Goal: Task Accomplishment & Management: Use online tool/utility

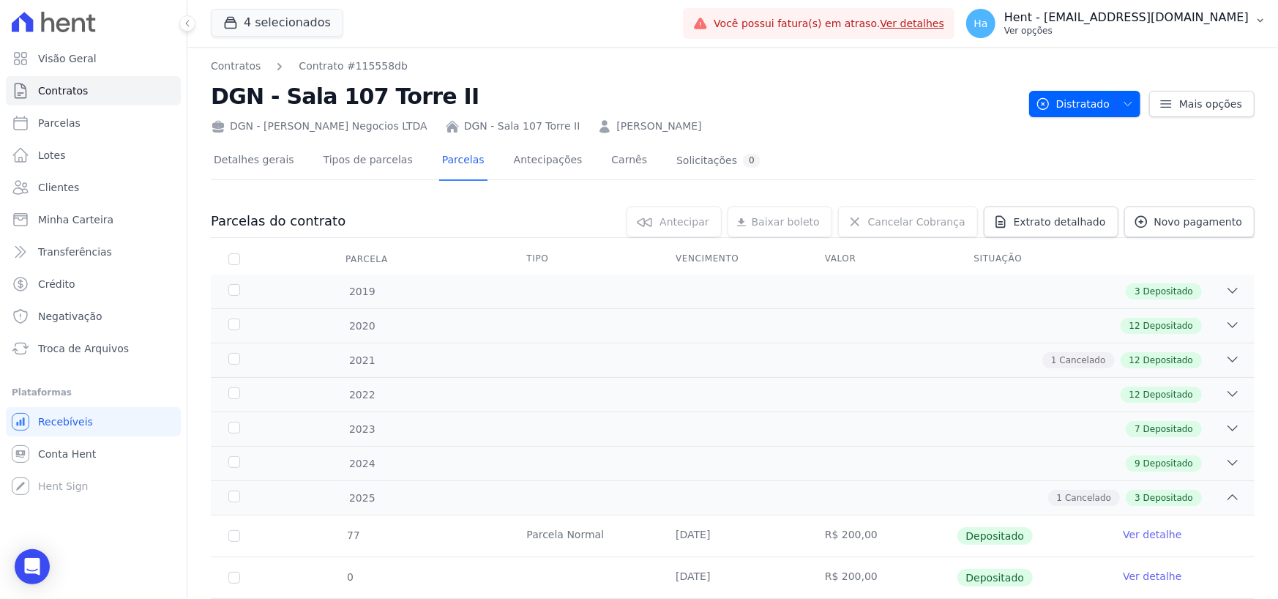
click at [1149, 29] on p "Ver opções" at bounding box center [1126, 31] width 244 height 12
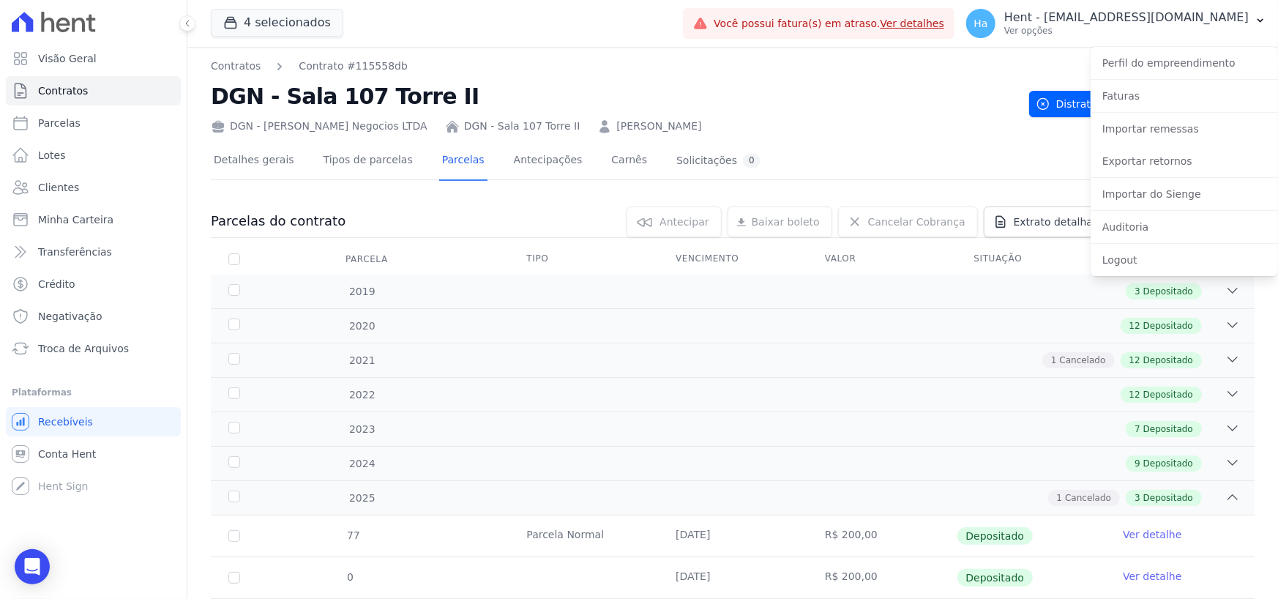
drag, startPoint x: 699, startPoint y: 28, endPoint x: 650, endPoint y: 22, distance: 49.4
click at [677, 29] on div "4 selecionados Trapisa Engenharia Acaiá Residencial Icatu Residencial PORTO5 IN…" at bounding box center [444, 23] width 466 height 48
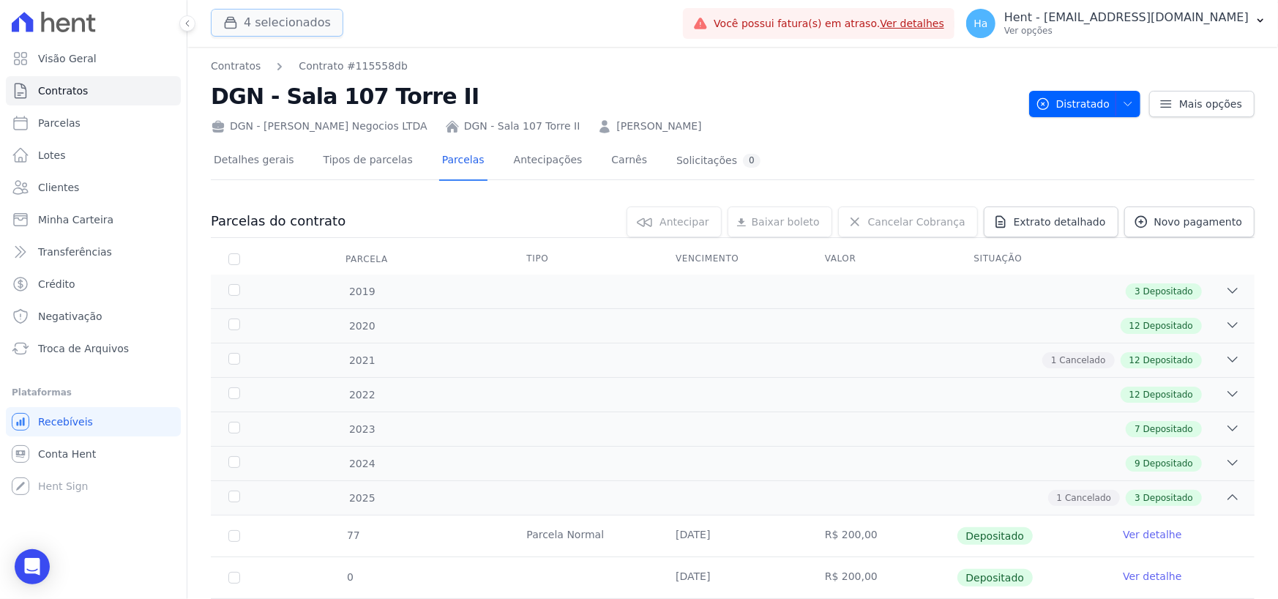
click at [254, 26] on button "4 selecionados" at bounding box center [277, 23] width 132 height 28
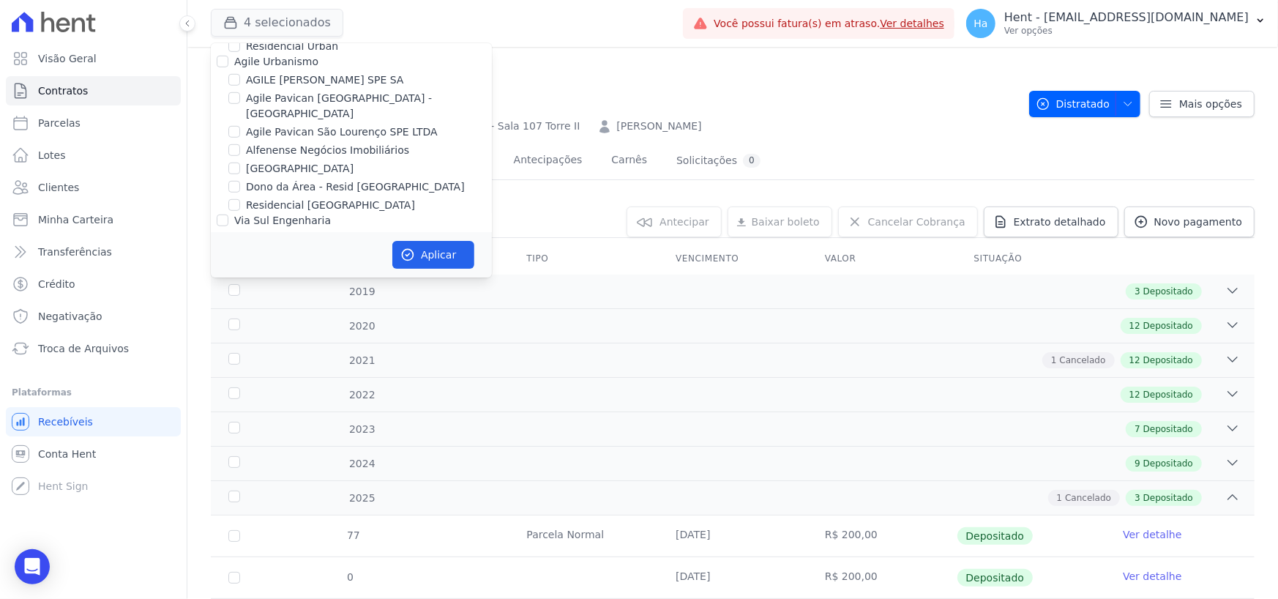
scroll to position [9526, 0]
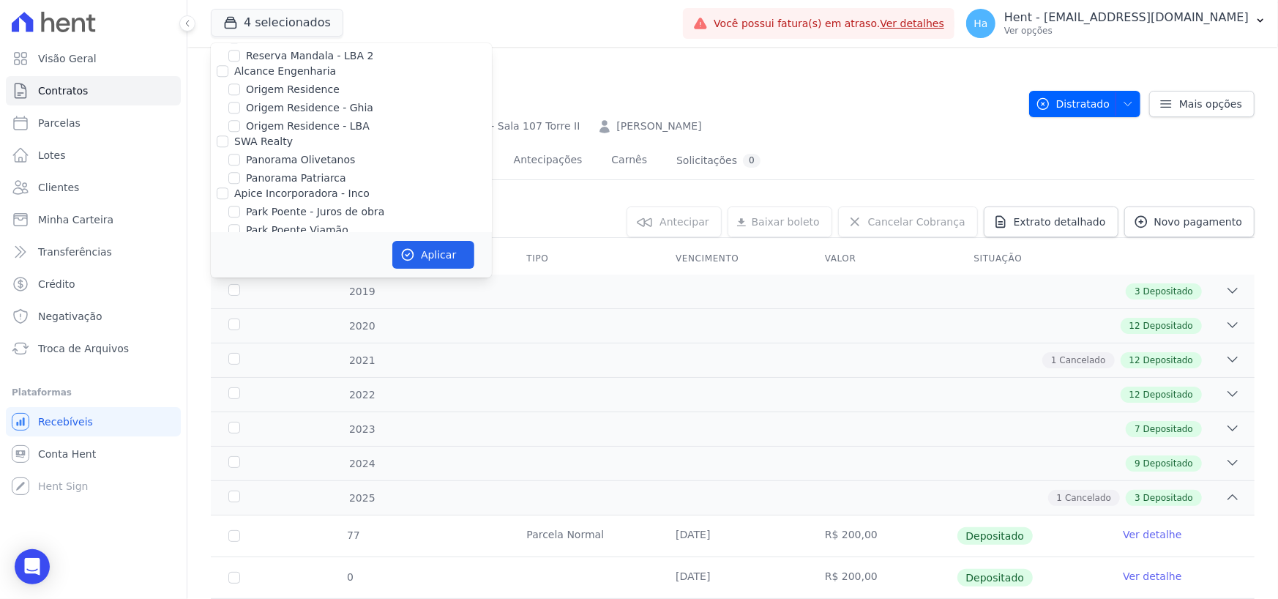
click at [1116, 47] on div "Contratos Contrato #115558db DGN - Sala 107 Torre II DGN - Dantas Gusmão Negoci…" at bounding box center [732, 386] width 1090 height 678
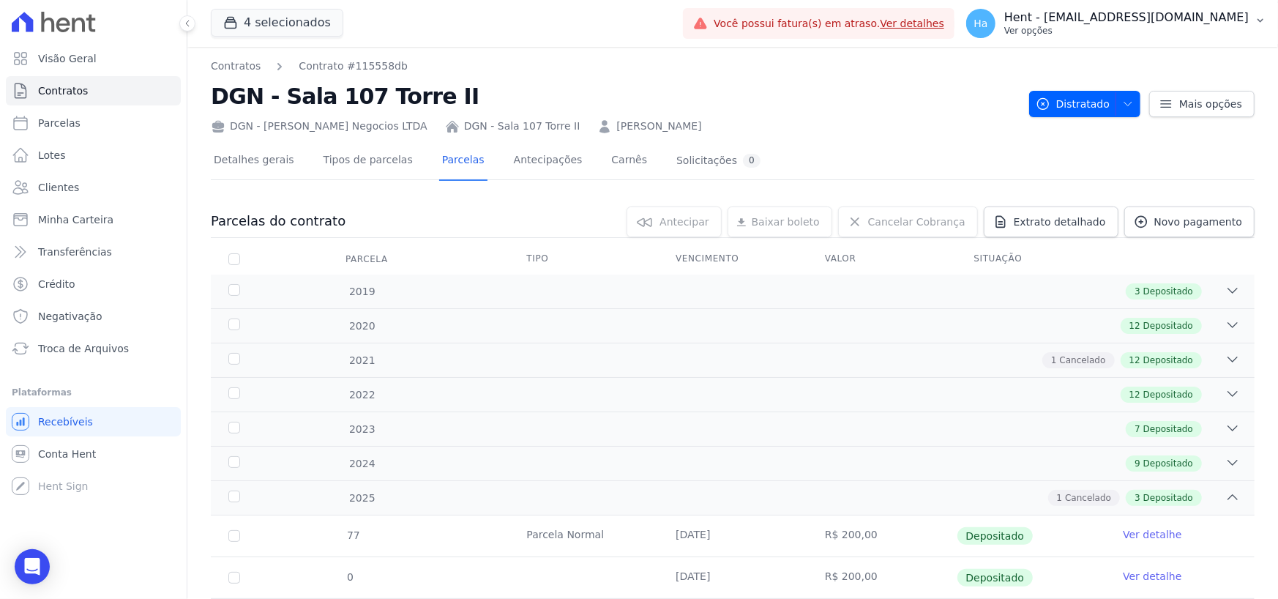
click at [1126, 34] on p "Ver opções" at bounding box center [1126, 31] width 244 height 12
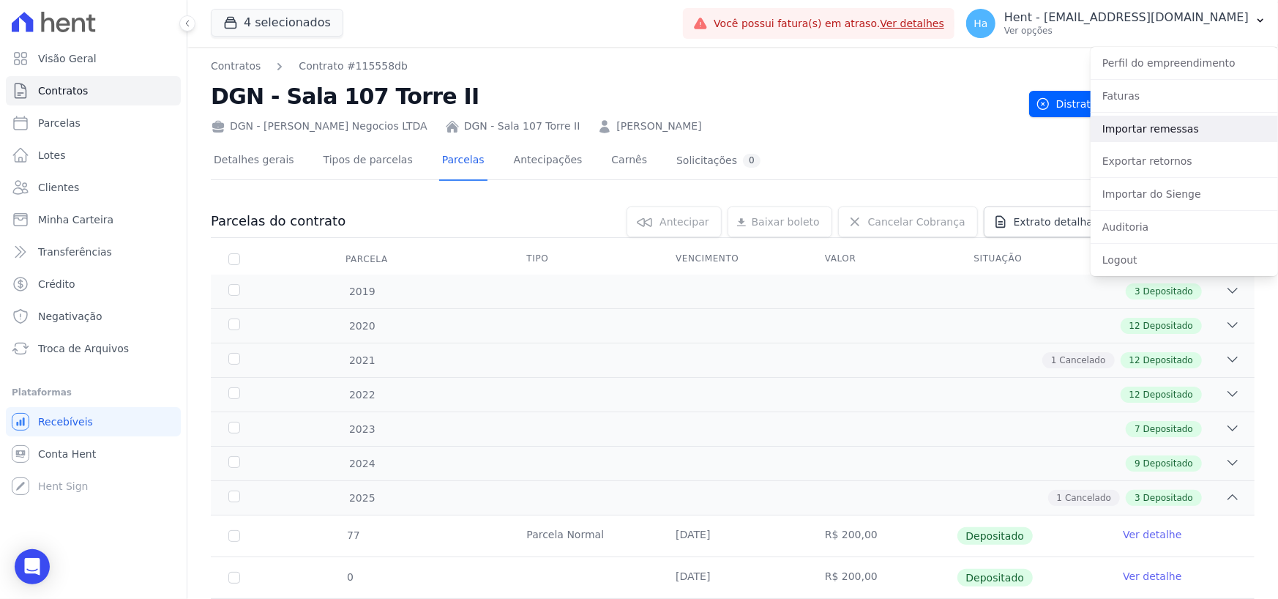
click at [1128, 120] on link "Importar remessas" at bounding box center [1183, 129] width 187 height 26
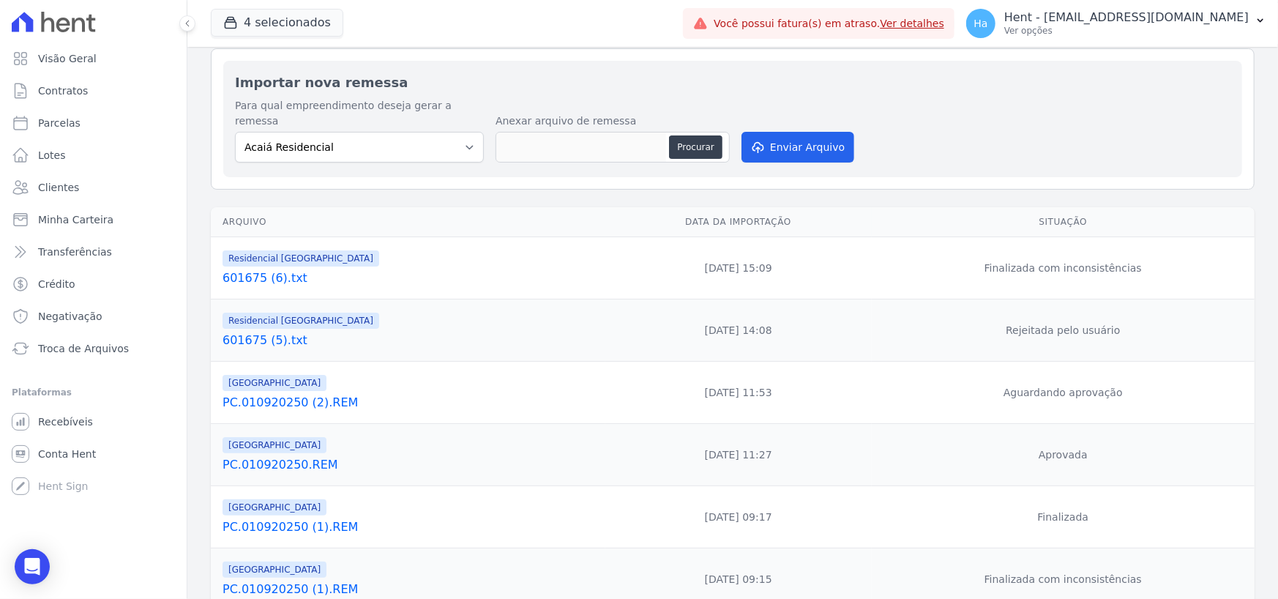
scroll to position [146, 0]
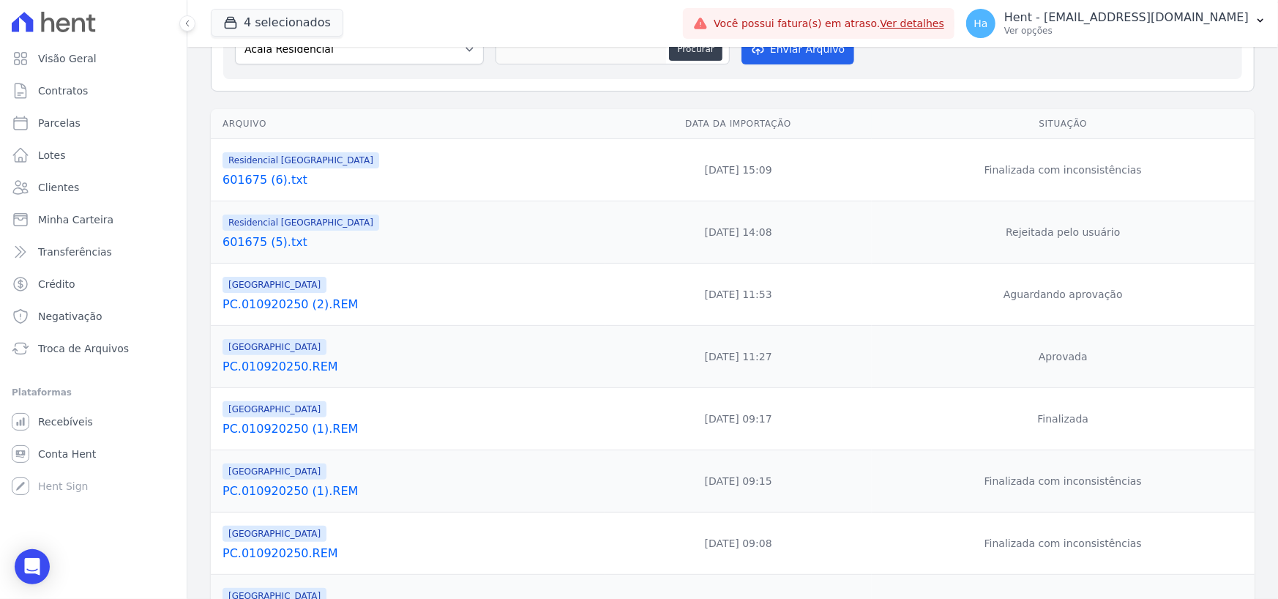
click at [288, 358] on link "PC.010920250.REM" at bounding box center [410, 367] width 377 height 18
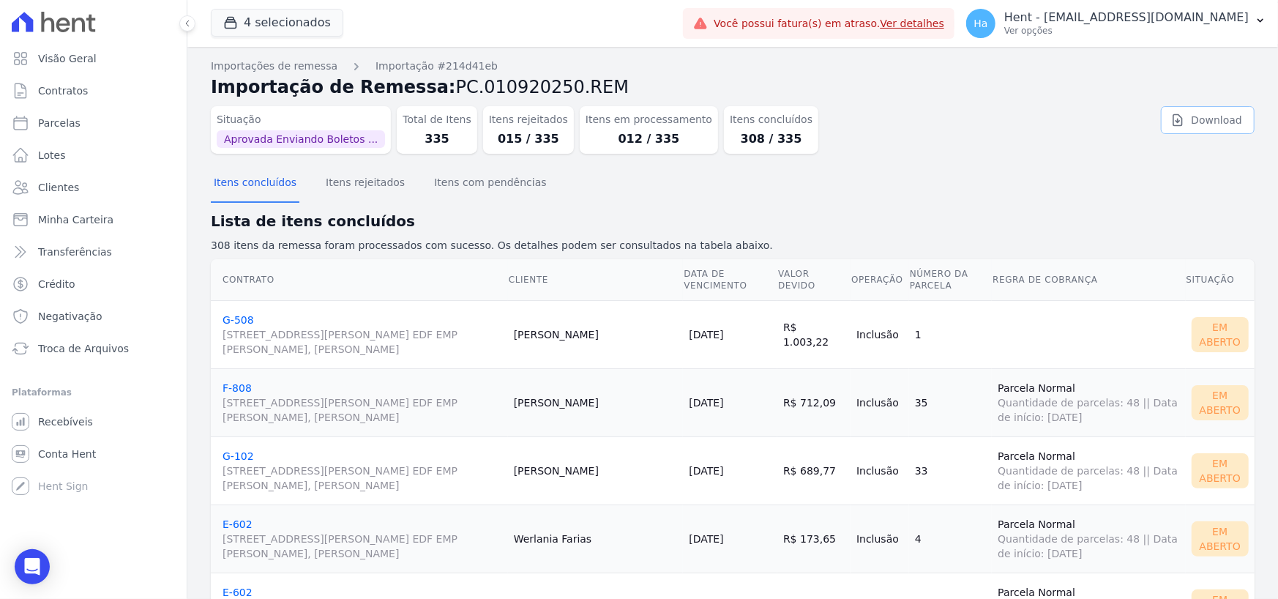
click at [1215, 121] on link "Download" at bounding box center [1208, 120] width 94 height 28
click at [367, 177] on button "Itens rejeitados" at bounding box center [365, 184] width 85 height 38
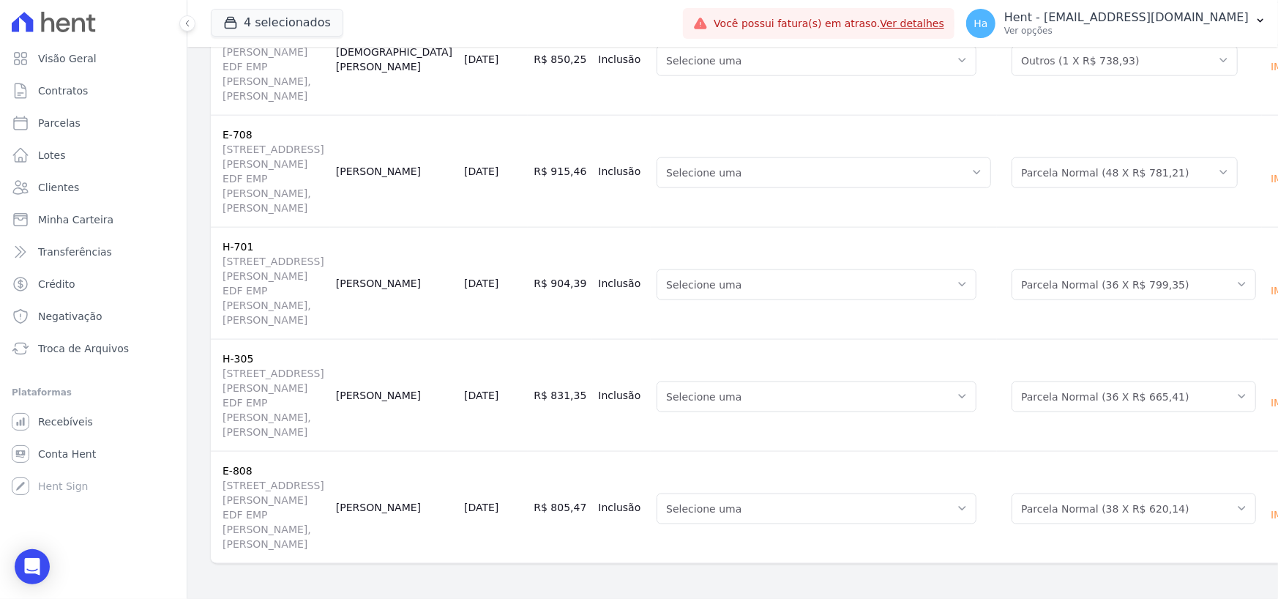
scroll to position [1991, 0]
click at [1135, 31] on p "Ver opções" at bounding box center [1126, 31] width 244 height 12
click at [1142, 127] on link "Importar remessas" at bounding box center [1183, 129] width 187 height 26
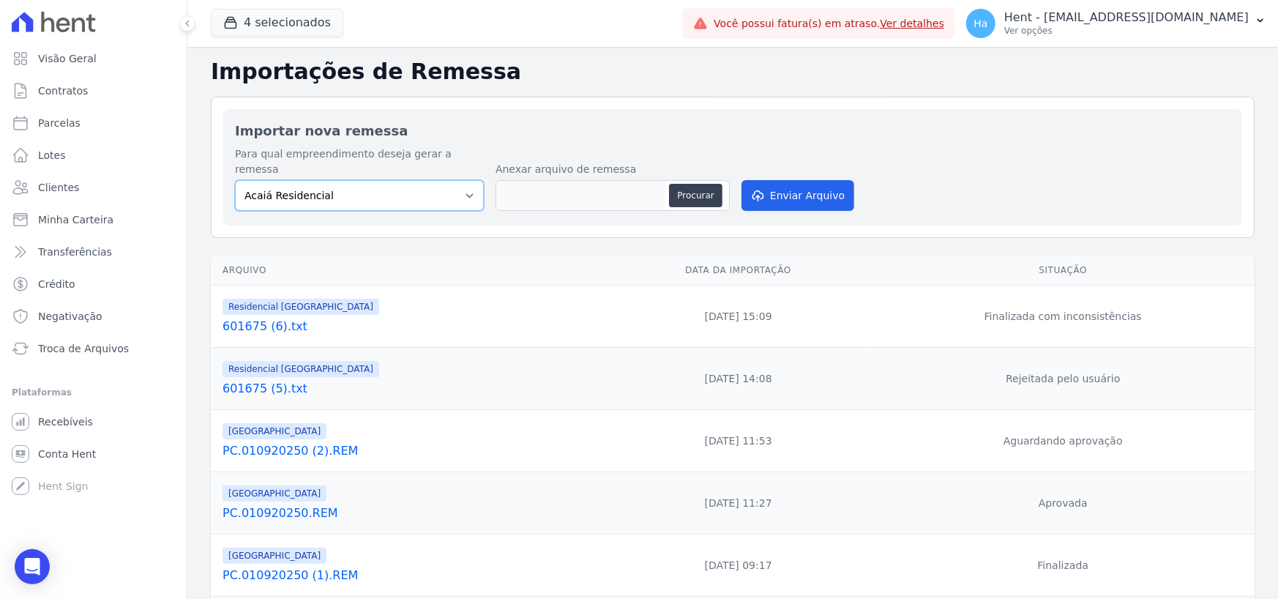
click at [454, 180] on select "Acaiá Residencial ACQUA 8 PELOTAS SPE LTDA II Administrativo AGILE ELOI MENDES …" at bounding box center [359, 195] width 249 height 31
select select "986a0db6-a8ec-4145-84fa-14c71c5582ed"
click at [235, 180] on select "Acaiá Residencial ACQUA 8 PELOTAS SPE LTDA II Administrativo AGILE ELOI MENDES …" at bounding box center [359, 195] width 249 height 31
click at [703, 184] on button "Procurar" at bounding box center [695, 195] width 53 height 23
type input "Prorio.V2.txt"
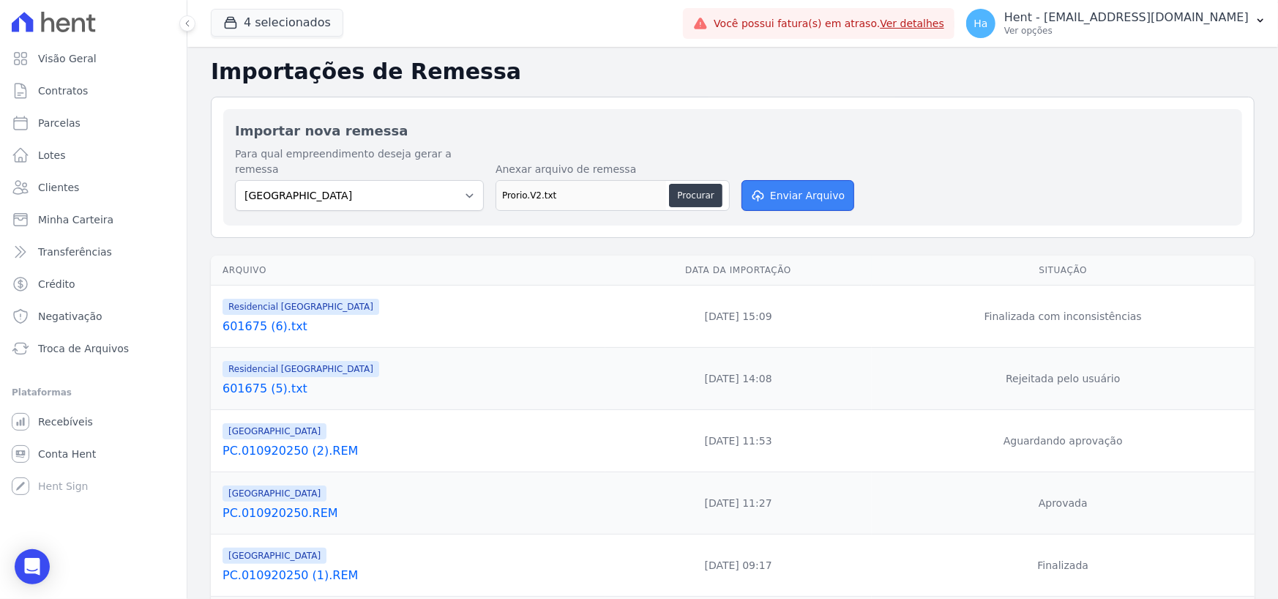
click at [774, 184] on button "Enviar Arquivo" at bounding box center [797, 195] width 113 height 31
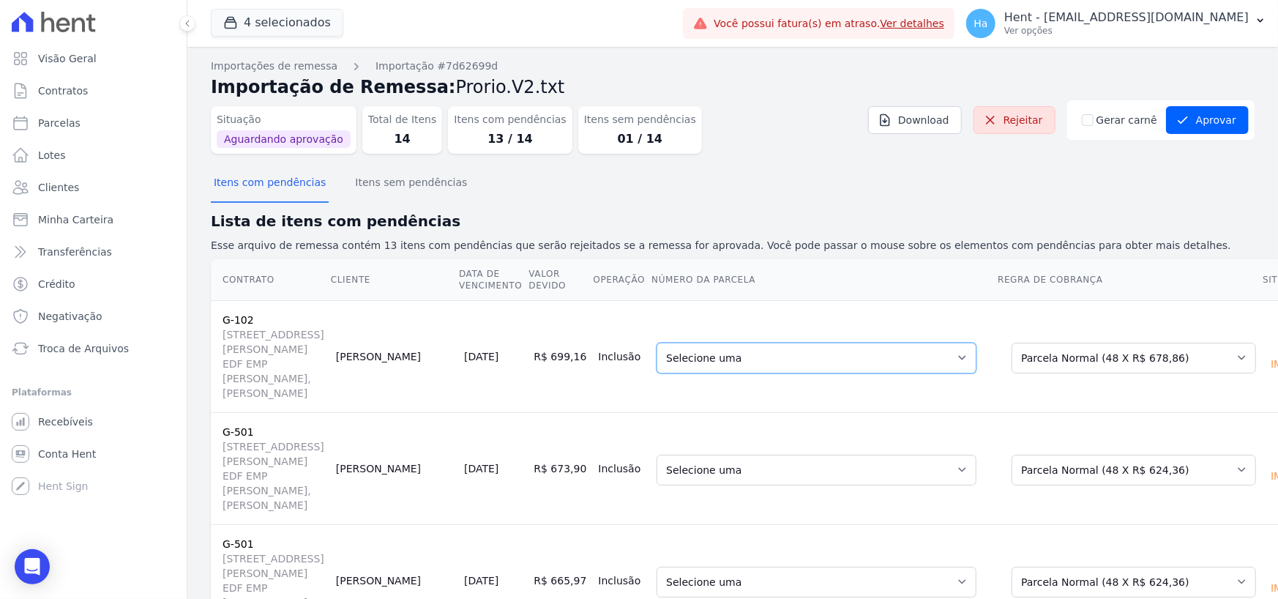
click at [754, 373] on select "Selecione uma 24 - 30/12/2024 - R$ 678,86 - Vencido (Cobrança Expirada) 25 - 30…" at bounding box center [816, 358] width 320 height 31
click at [1011, 364] on select "Selecione uma Nova Parcela Avulsa Parcela Avulsa Existente Parcela Normal (48 X…" at bounding box center [1133, 358] width 244 height 31
click at [1014, 485] on select "Selecione uma Nova Parcela Avulsa Parcela Avulsa Existente Intercalada (2 X R$ …" at bounding box center [1133, 469] width 244 height 31
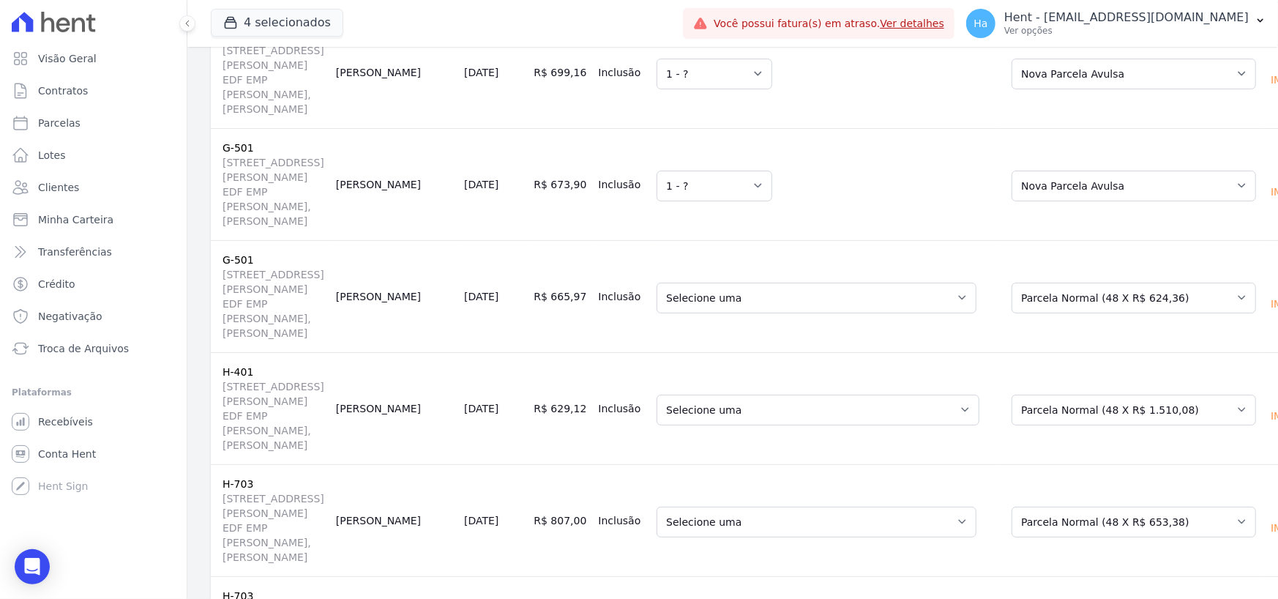
scroll to position [293, 0]
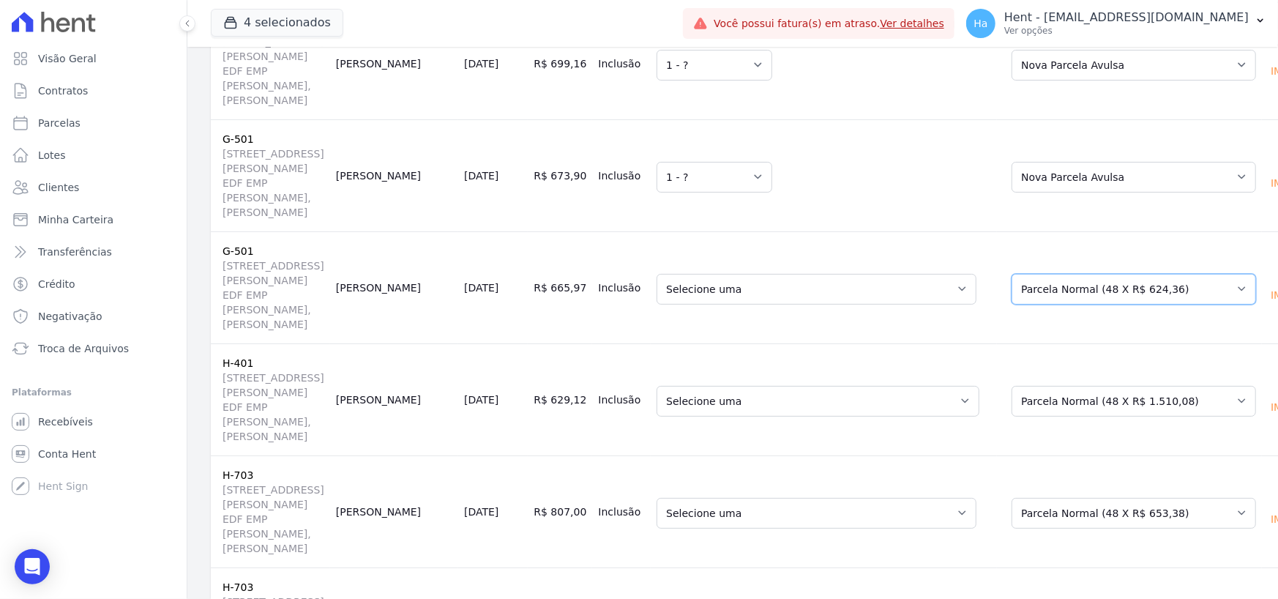
click at [1011, 304] on select "Selecione uma Nova Parcela Avulsa Parcela Avulsa Existente Intercalada (2 X R$ …" at bounding box center [1133, 289] width 244 height 31
click at [1011, 416] on select "Selecione uma Nova Parcela Avulsa Parcela Avulsa Existente Sinal (1 X R$ 800,04…" at bounding box center [1133, 401] width 244 height 31
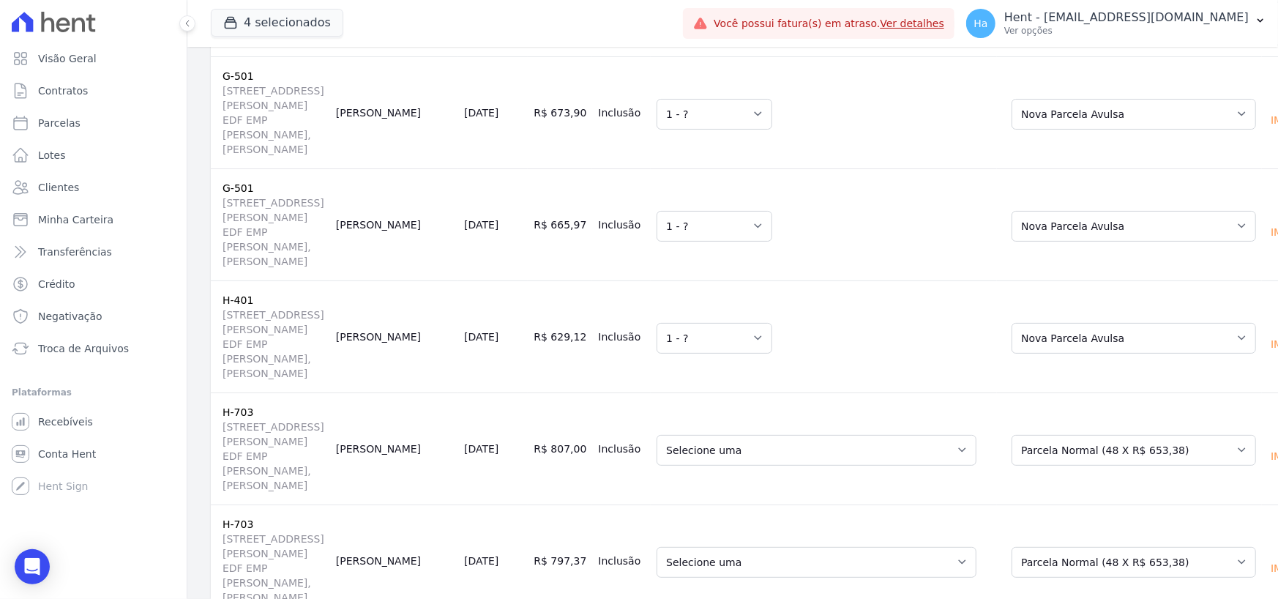
scroll to position [512, 0]
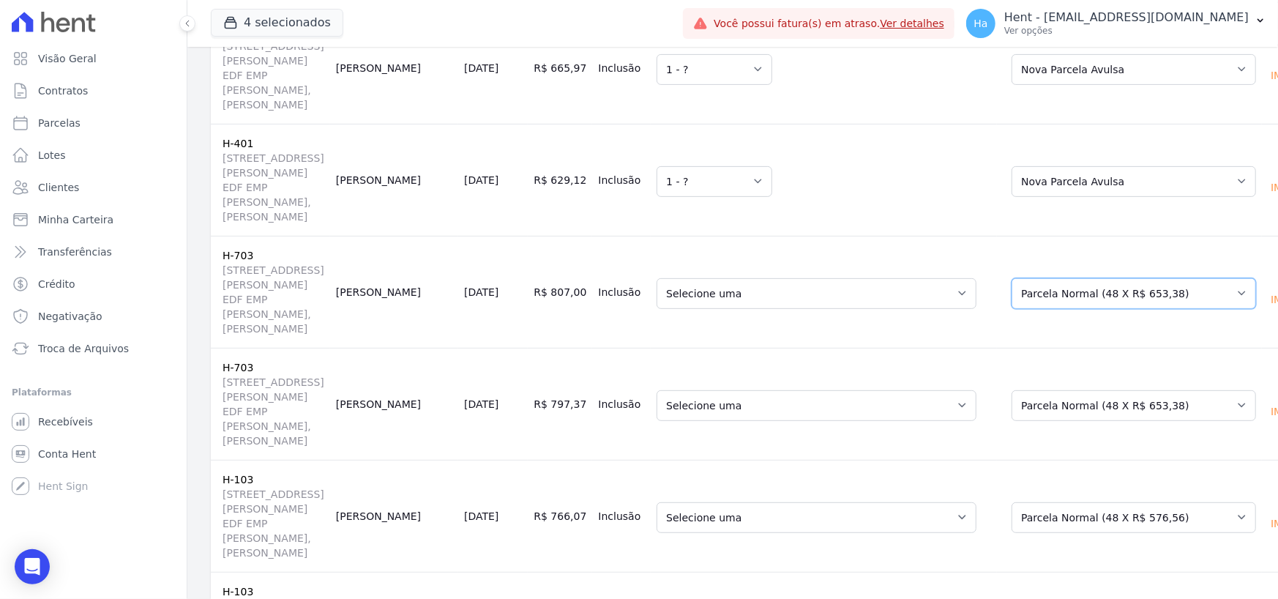
click at [1011, 309] on select "Selecione uma Nova Parcela Avulsa Parcela Avulsa Existente Parcela Normal (48 X…" at bounding box center [1133, 293] width 244 height 31
click at [1017, 421] on select "Selecione uma Nova Parcela Avulsa Parcela Avulsa Existente Parcela Normal (48 X…" at bounding box center [1133, 405] width 244 height 31
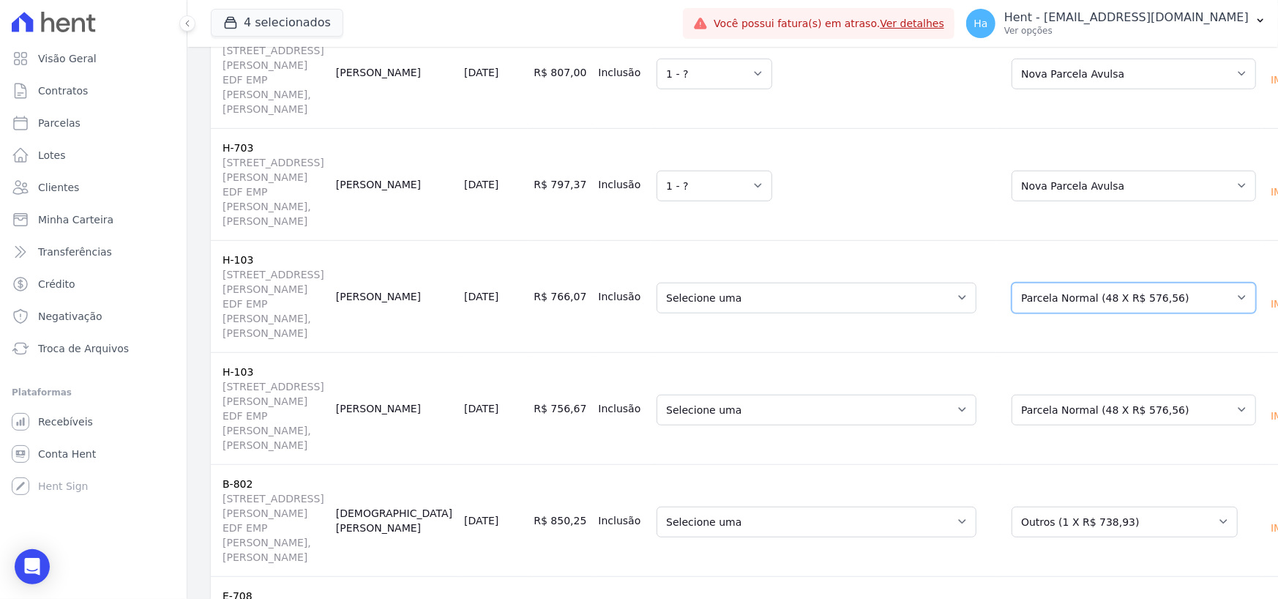
click at [1011, 313] on select "Selecione uma Nova Parcela Avulsa Parcela Avulsa Existente Parcela Normal (48 X…" at bounding box center [1133, 297] width 244 height 31
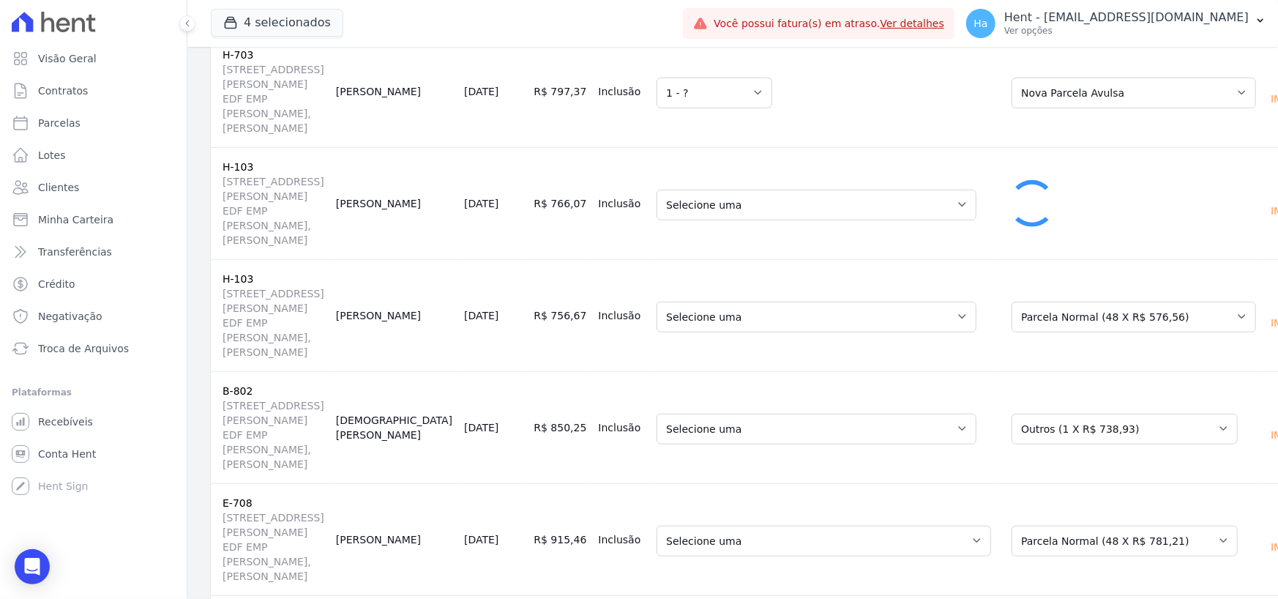
scroll to position [951, 0]
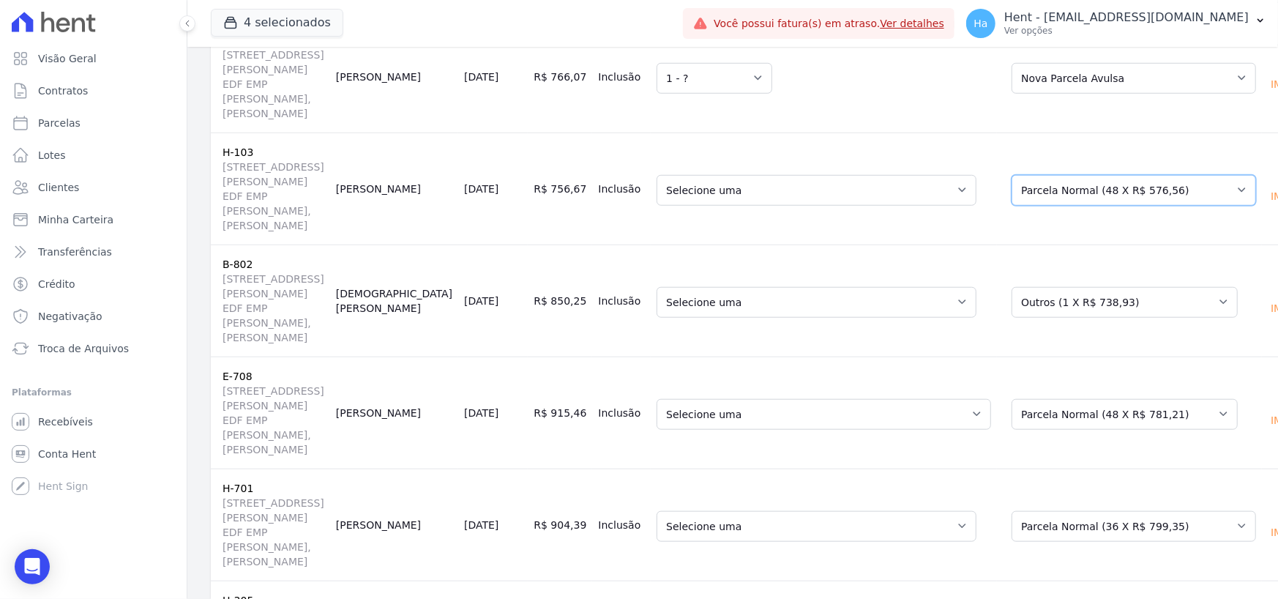
click at [1056, 206] on select "Selecione uma Nova Parcela Avulsa Parcela Avulsa Existente Parcela Normal (48 X…" at bounding box center [1133, 190] width 244 height 31
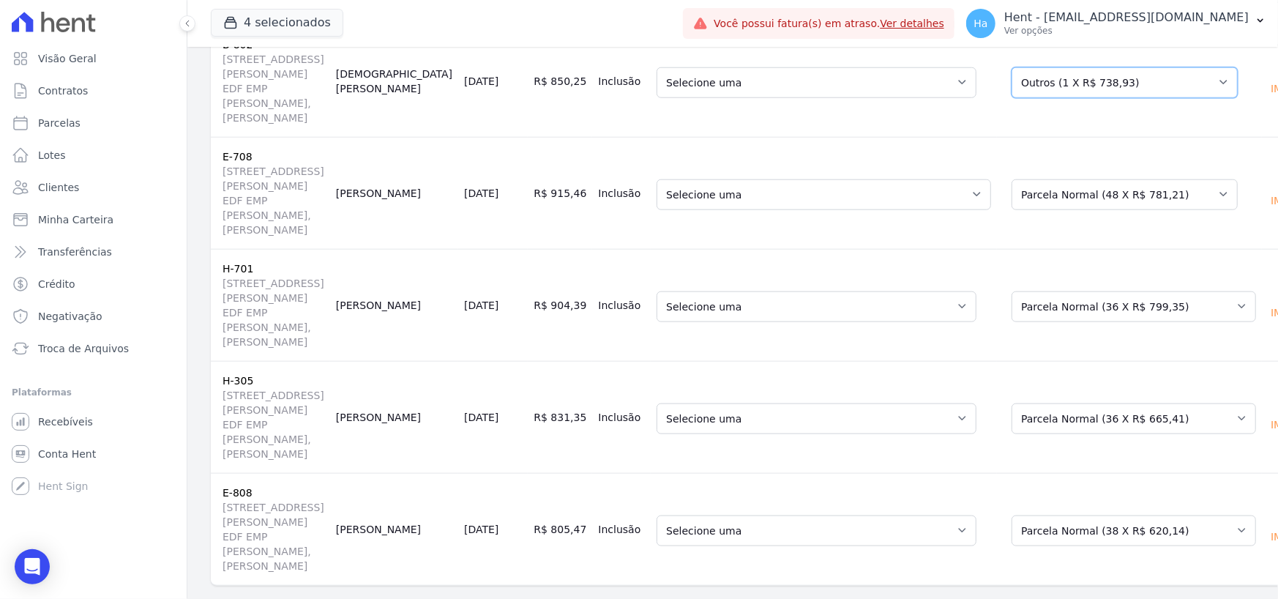
click at [1011, 98] on select "Selecione uma Nova Parcela Avulsa Parcela Avulsa Existente Sinal (1 X R$ 21.400…" at bounding box center [1124, 82] width 226 height 31
click at [1014, 210] on select "Selecione uma Nova Parcela Avulsa Parcela Avulsa Existente Parcela do Cliente (…" at bounding box center [1124, 194] width 226 height 31
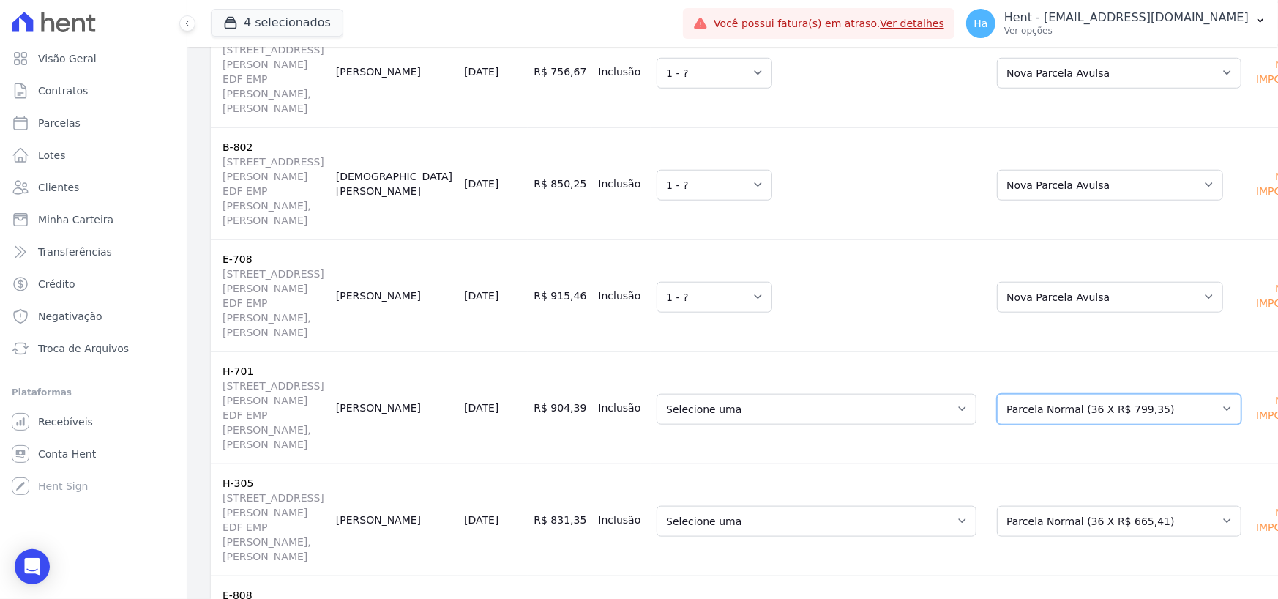
click at [1022, 409] on select "Selecione uma Nova Parcela Avulsa Parcela Avulsa Existente Financiamento CEF (1…" at bounding box center [1119, 409] width 244 height 31
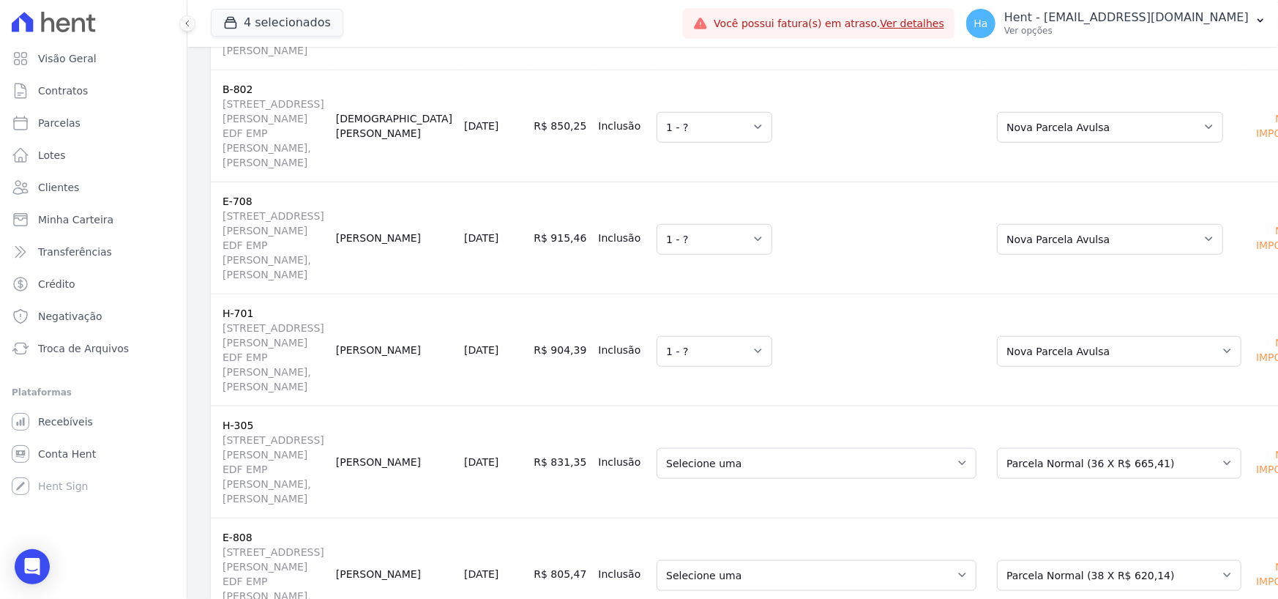
scroll to position [1191, 0]
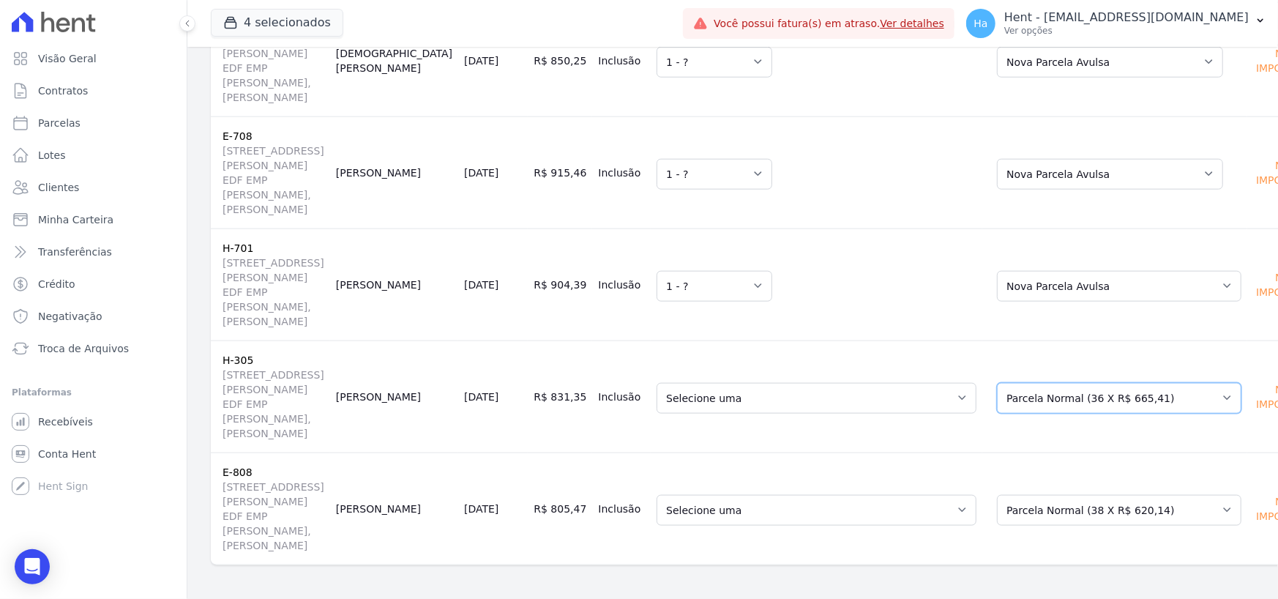
click at [1025, 402] on select "Selecione uma Nova Parcela Avulsa Parcela Avulsa Existente Financiamento CEF (1…" at bounding box center [1119, 398] width 244 height 31
click at [1060, 518] on select "Selecione uma Nova Parcela Avulsa Parcela Avulsa Existente Sinal (1 X R$ 600,00…" at bounding box center [1119, 510] width 244 height 31
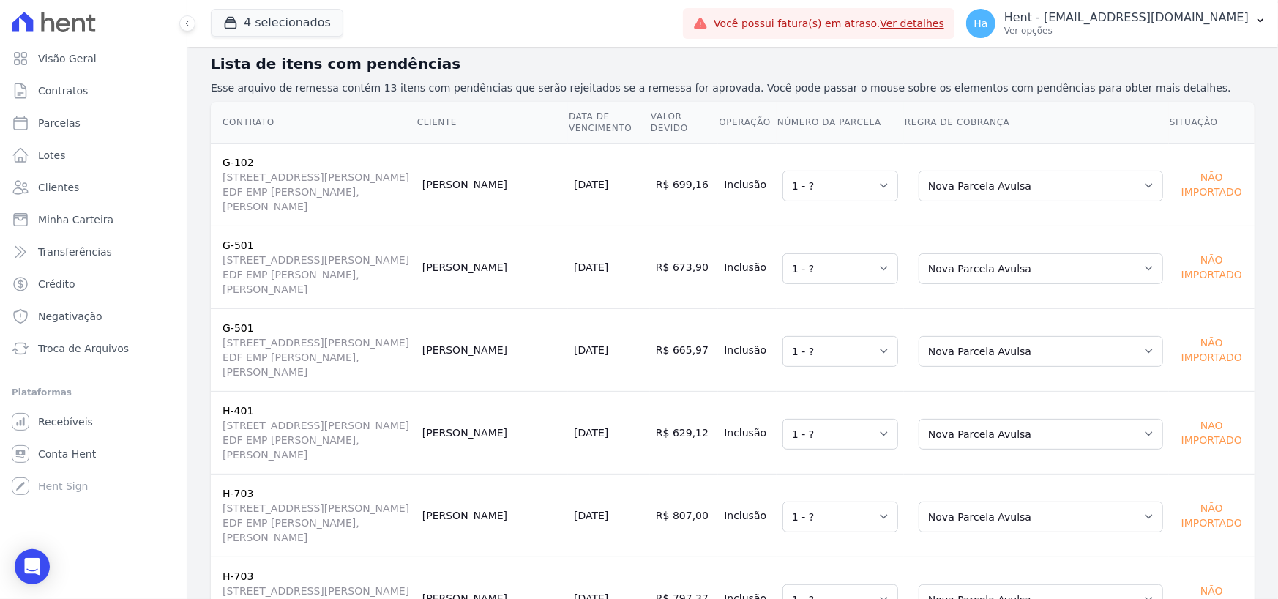
scroll to position [0, 0]
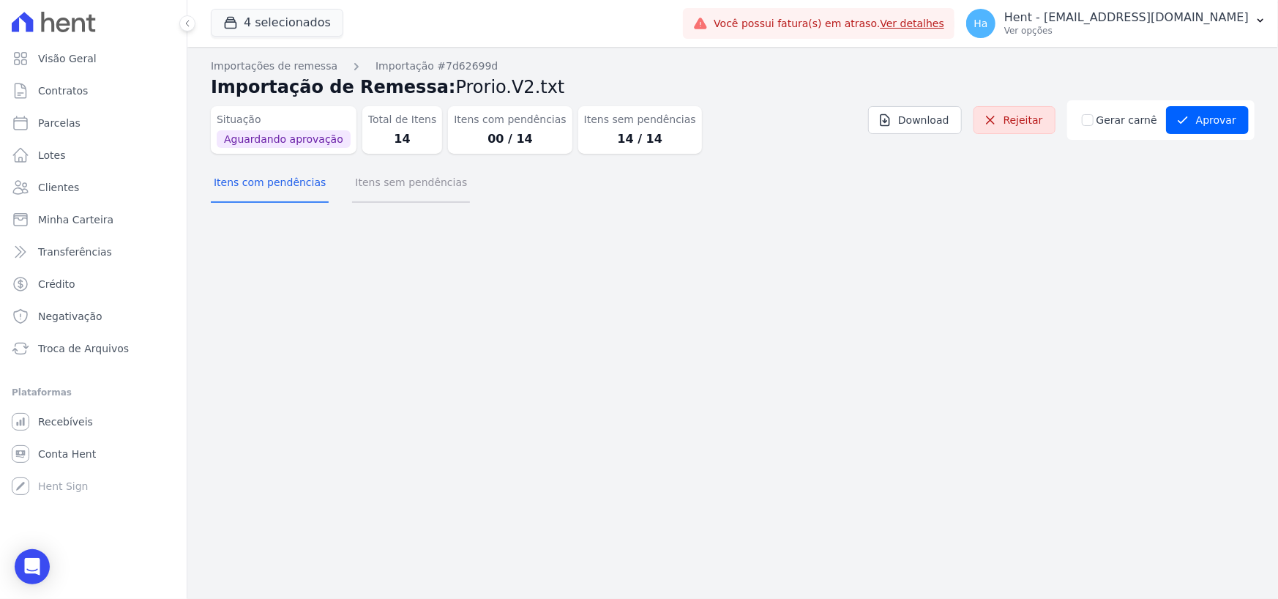
click at [396, 190] on button "Itens sem pendências" at bounding box center [411, 184] width 118 height 38
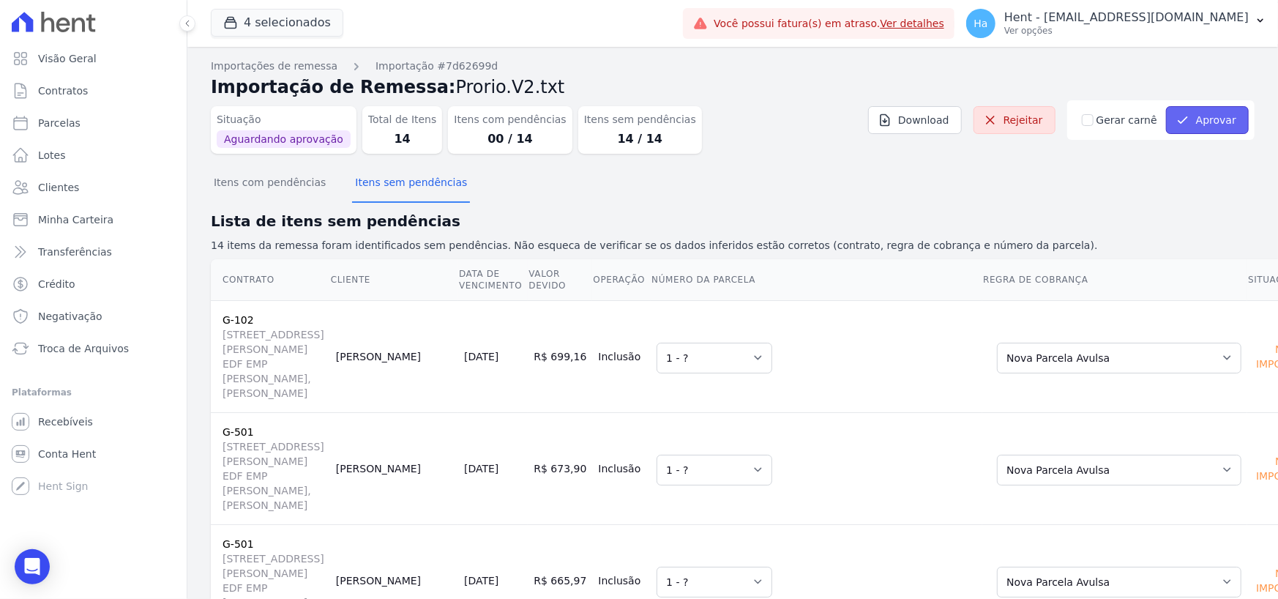
click at [1222, 113] on button "Aprovar" at bounding box center [1207, 120] width 83 height 28
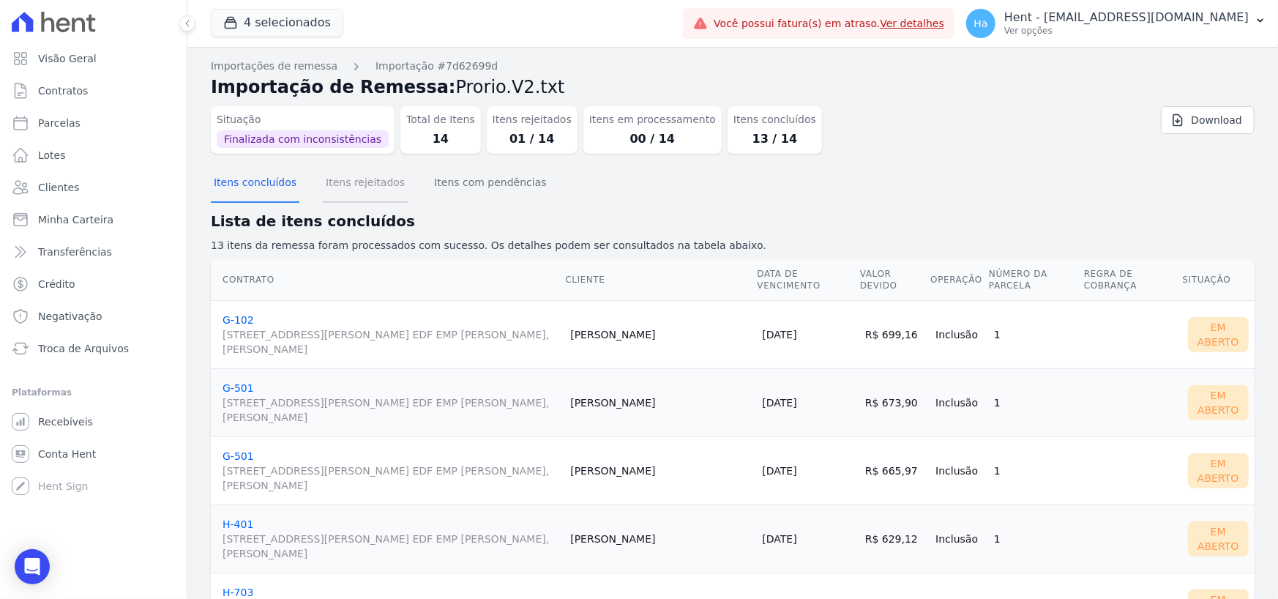
click at [330, 187] on button "Itens rejeitados" at bounding box center [365, 184] width 85 height 38
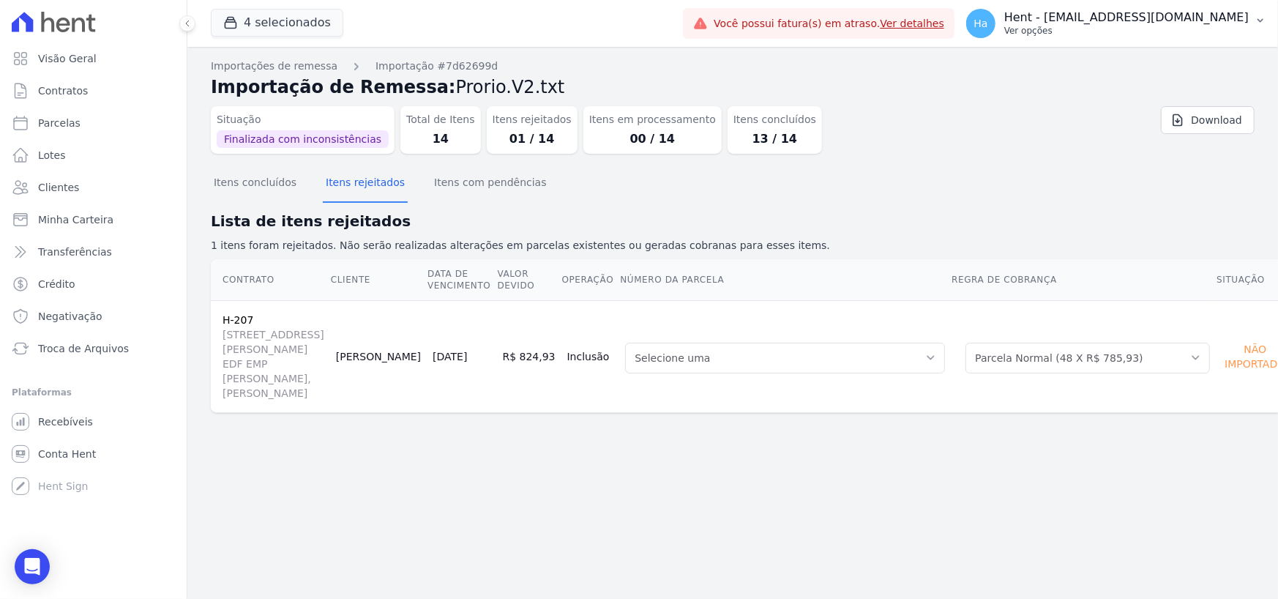
click at [1079, 15] on p "Hent - [EMAIL_ADDRESS][DOMAIN_NAME]" at bounding box center [1126, 17] width 244 height 15
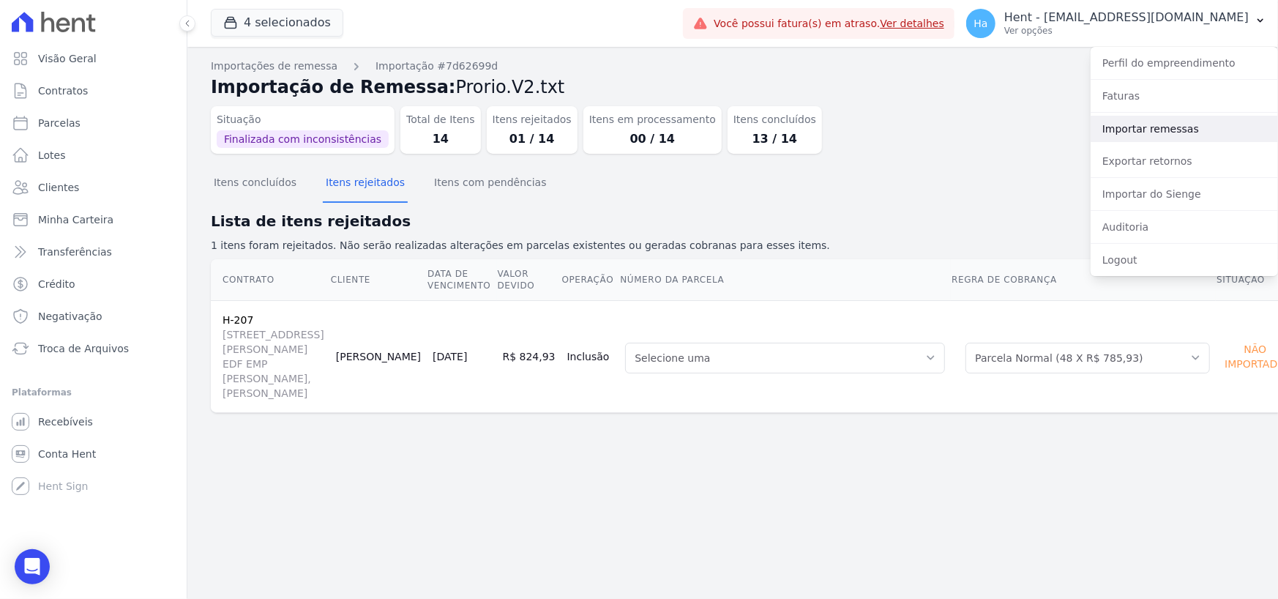
click at [1169, 126] on link "Importar remessas" at bounding box center [1183, 129] width 187 height 26
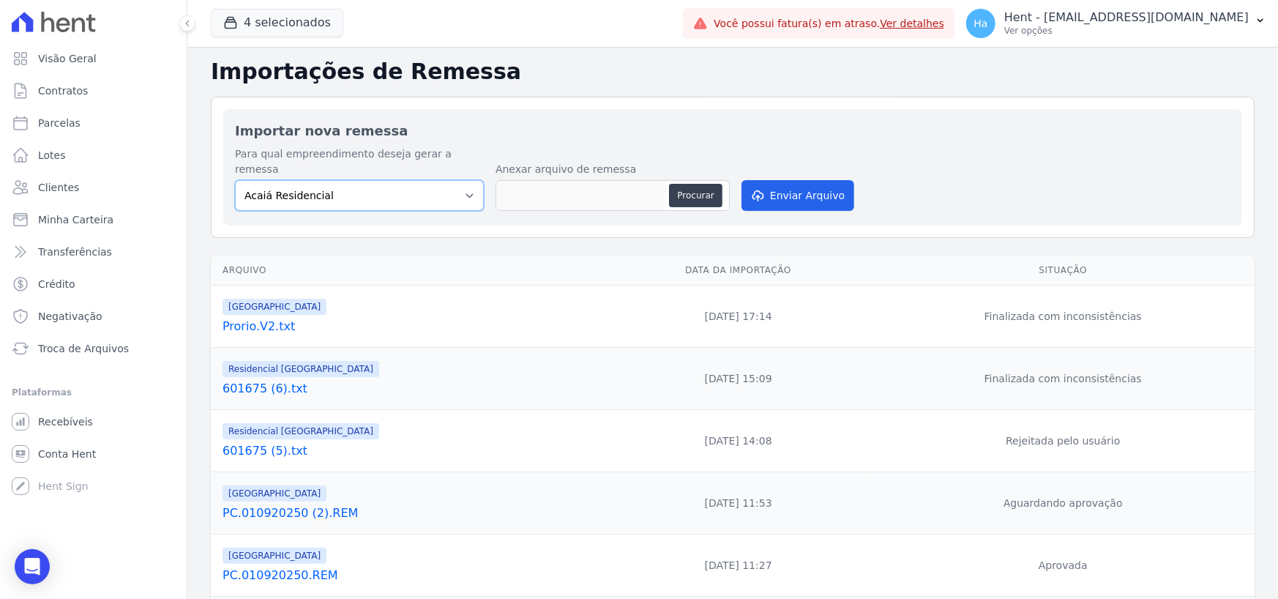
drag, startPoint x: 448, startPoint y: 181, endPoint x: 446, endPoint y: 192, distance: 10.3
click at [448, 181] on select "Acaiá Residencial ACQUA 8 PELOTAS SPE LTDA II Administrativo AGILE ELOI MENDES …" at bounding box center [359, 195] width 249 height 31
select select "986a0db6-a8ec-4145-84fa-14c71c5582ed"
click at [235, 180] on select "Acaiá Residencial ACQUA 8 PELOTAS SPE LTDA II Administrativo AGILE ELOI MENDES …" at bounding box center [359, 195] width 249 height 31
click at [697, 184] on button "Procurar" at bounding box center [695, 195] width 53 height 23
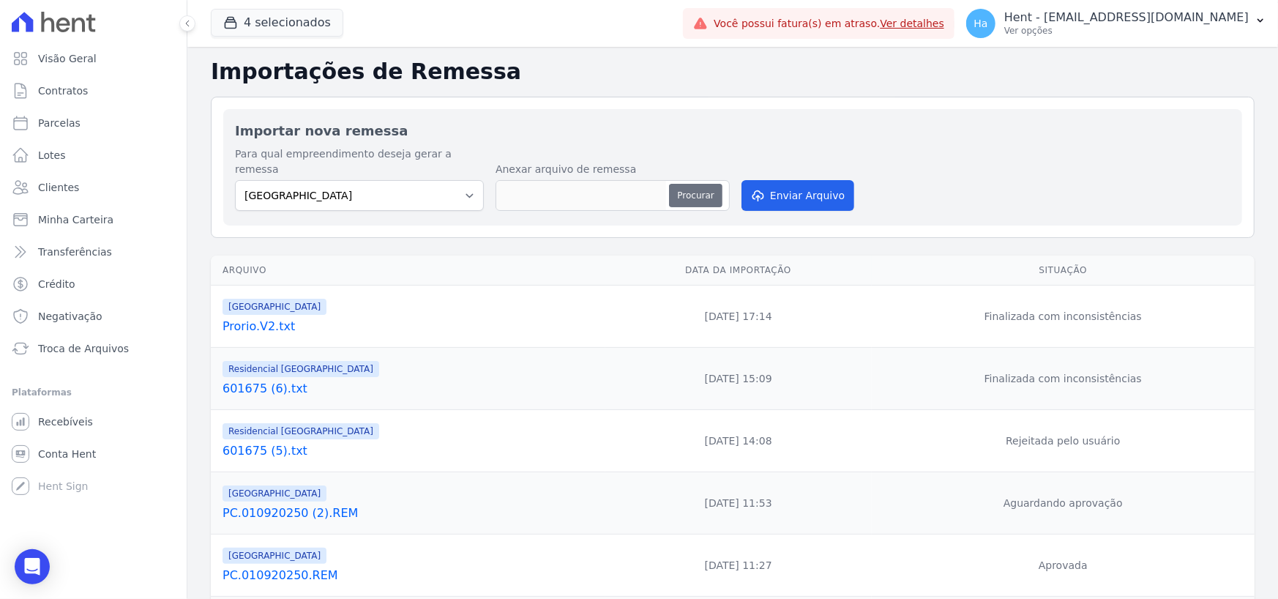
type input "Priori.V2.txt"
click at [839, 181] on button "Enviar Arquivo" at bounding box center [797, 195] width 113 height 31
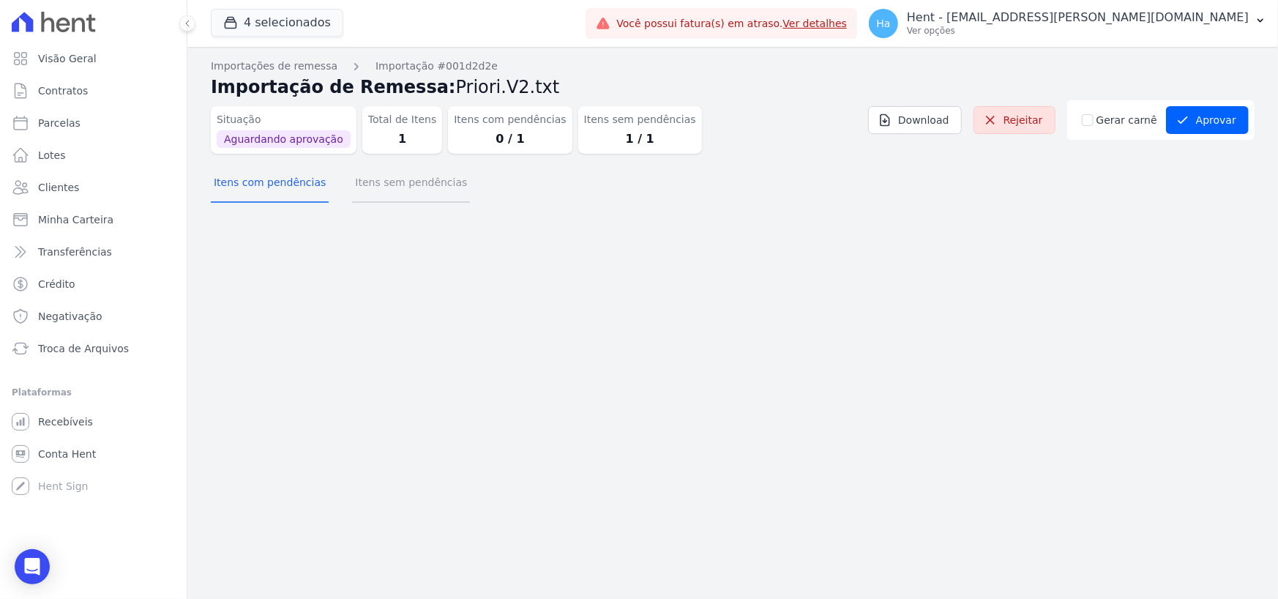
click at [366, 184] on button "Itens sem pendências" at bounding box center [411, 184] width 118 height 38
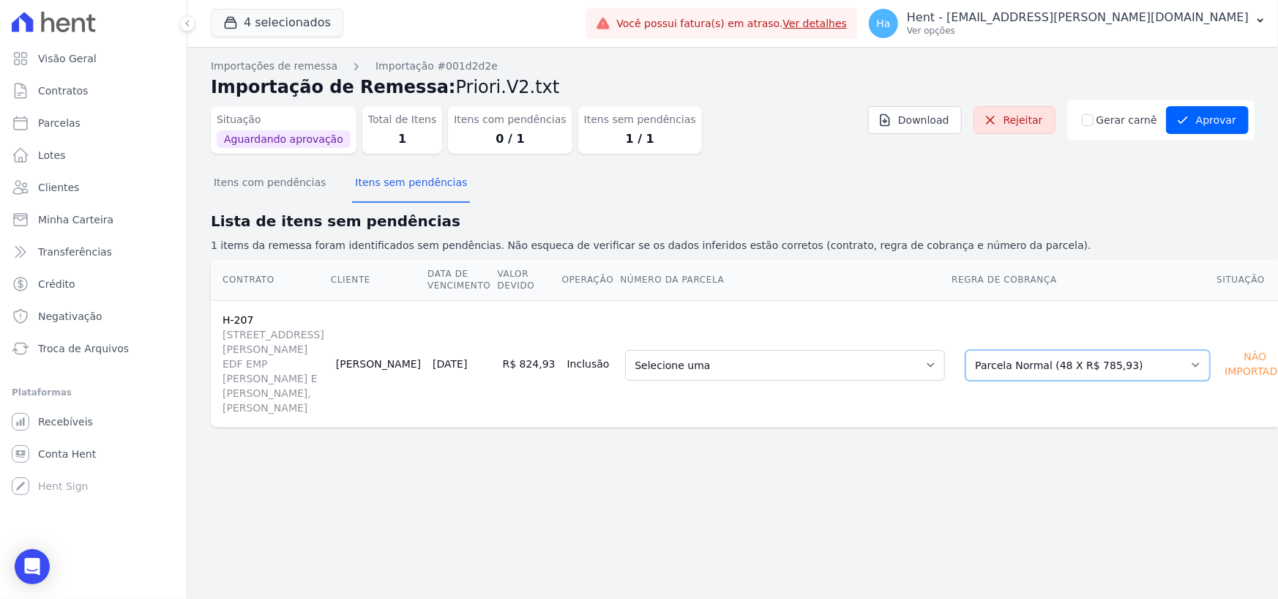
click at [977, 362] on select "Selecione uma Nova Parcela Avulsa Parcela Avulsa Existente Outros (2 X R$ 2.066…" at bounding box center [1087, 365] width 244 height 31
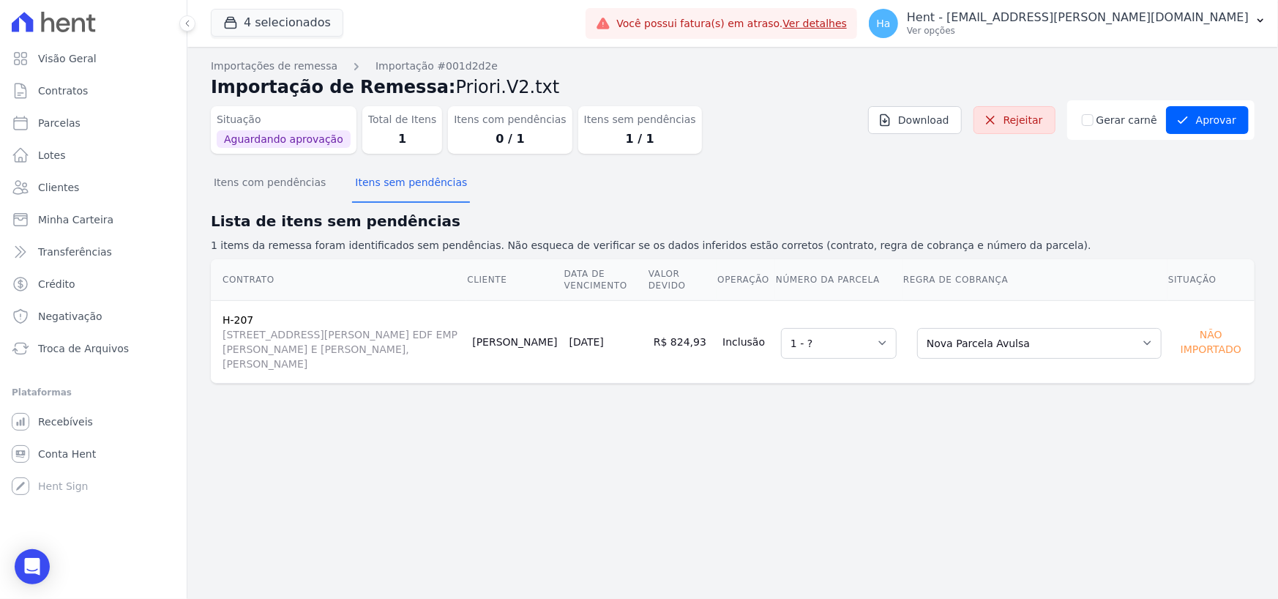
click at [1066, 484] on div "Importações de remessa Importação #001d2d2e Importação de Remessa: Priori.V2.tx…" at bounding box center [732, 323] width 1090 height 552
click at [1217, 119] on button "Aprovar" at bounding box center [1207, 120] width 83 height 28
